Goal: Navigation & Orientation: Find specific page/section

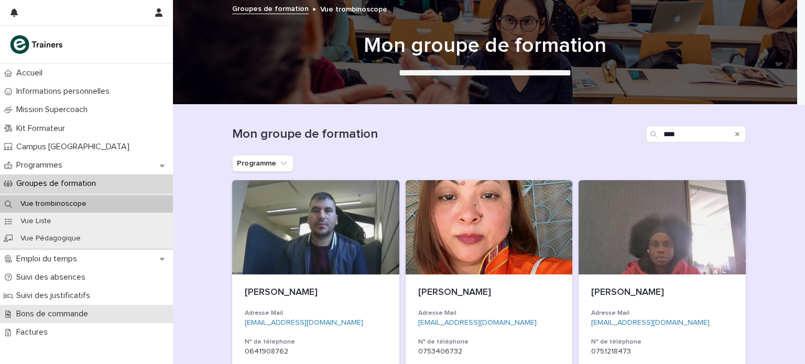
click at [109, 310] on div "Bons de commande" at bounding box center [86, 314] width 173 height 18
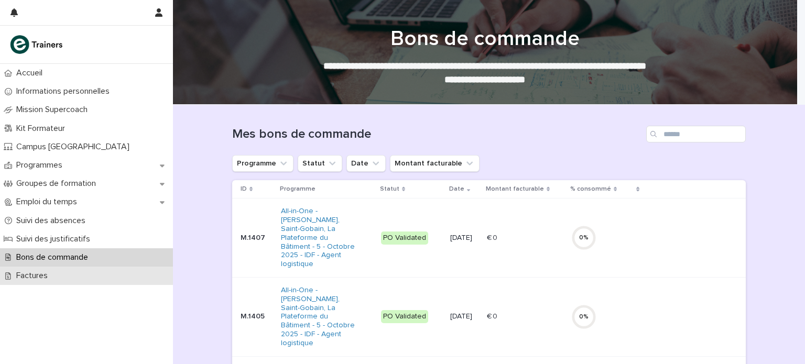
click at [99, 279] on div "Factures" at bounding box center [86, 276] width 173 height 18
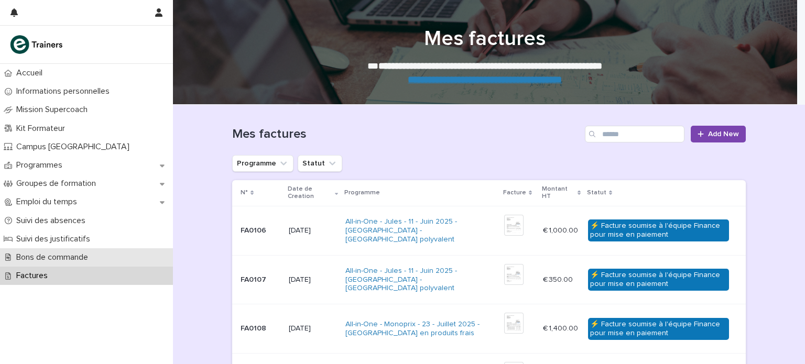
click at [99, 258] on div "Bons de commande" at bounding box center [86, 258] width 173 height 18
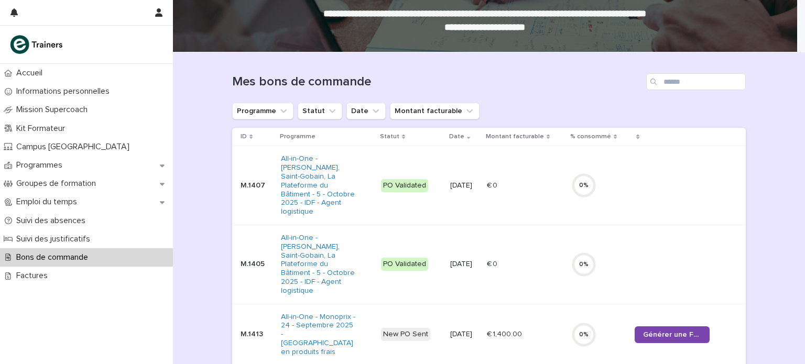
scroll to position [52, 0]
click at [82, 222] on p "Suivi des absences" at bounding box center [53, 221] width 82 height 10
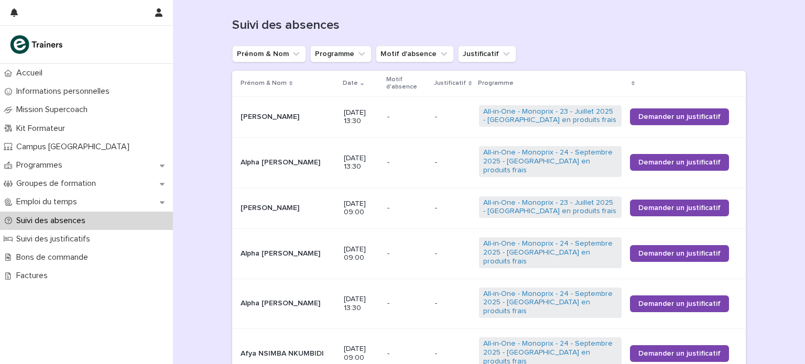
scroll to position [66, 0]
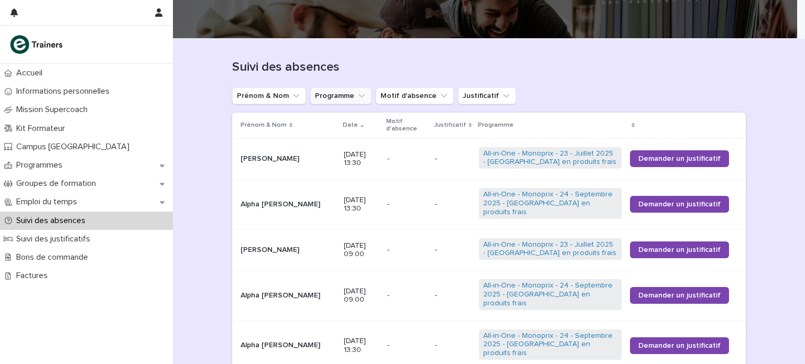
click at [318, 102] on button "Programme" at bounding box center [340, 96] width 61 height 17
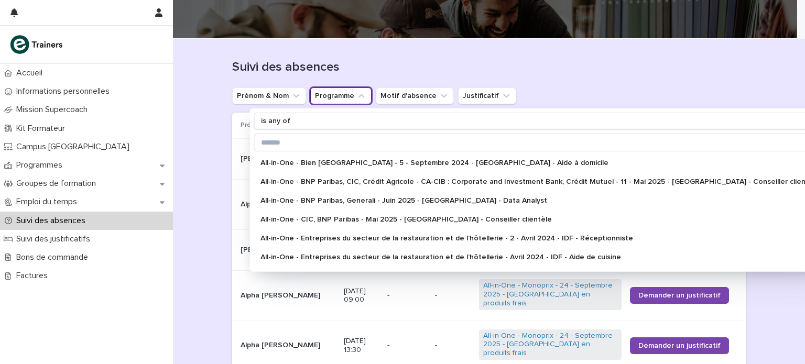
click at [385, 64] on h1 "Suivi des absences" at bounding box center [489, 67] width 514 height 15
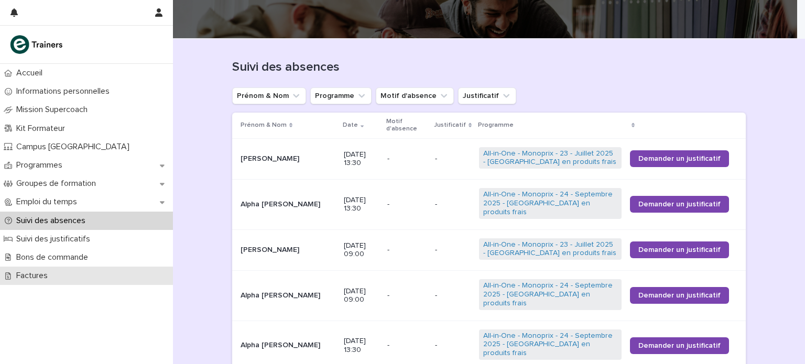
click at [99, 272] on div "Factures" at bounding box center [86, 276] width 173 height 18
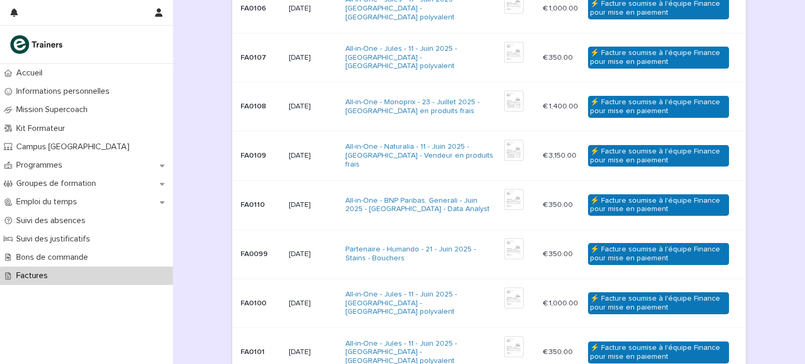
scroll to position [223, 0]
